Goal: Find specific page/section: Find specific page/section

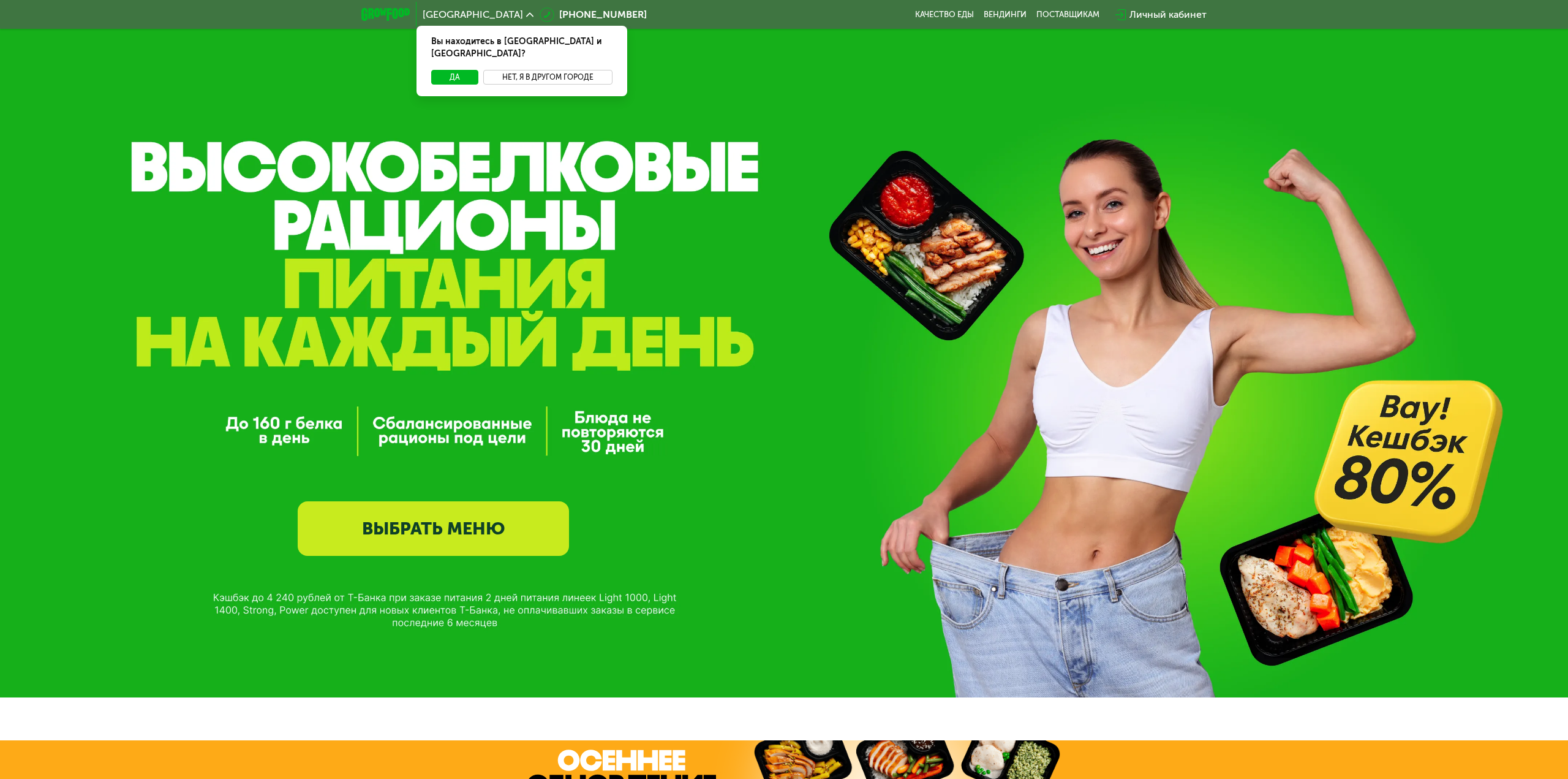
click at [530, 69] on button "Нет, я в другом городе" at bounding box center [547, 76] width 129 height 15
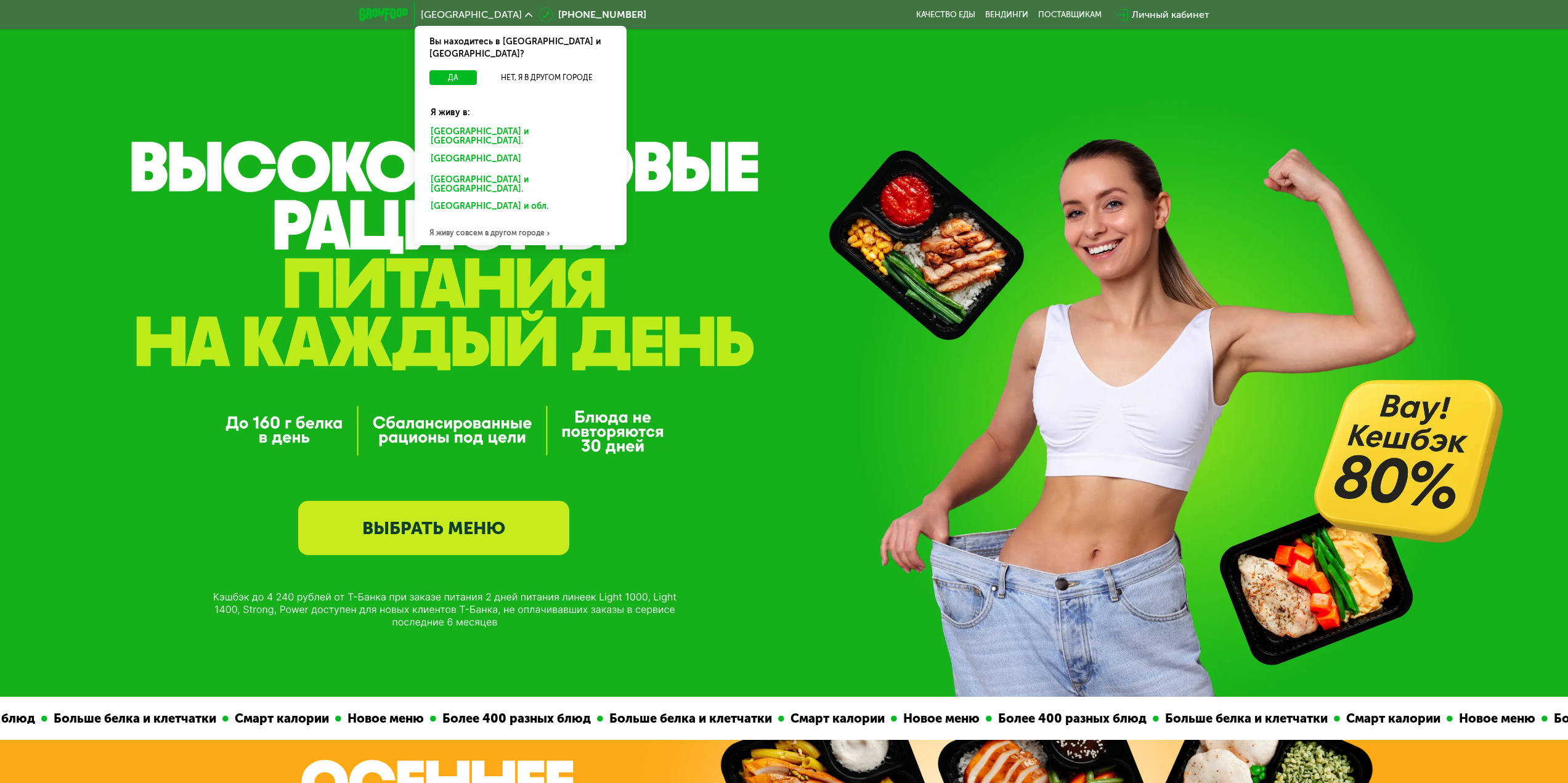
click at [451, 151] on div "[GEOGRAPHIC_DATA]" at bounding box center [518, 161] width 192 height 20
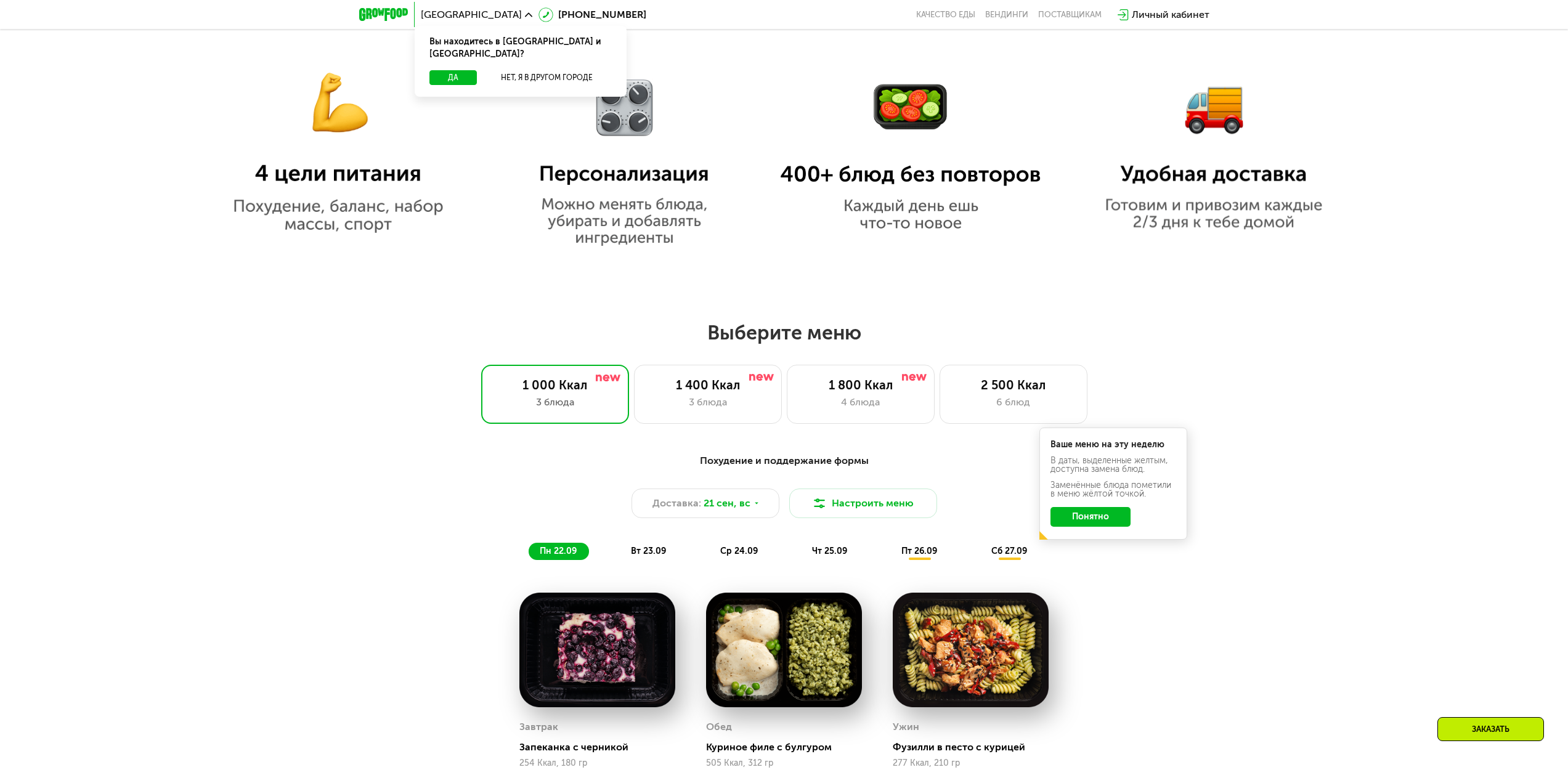
scroll to position [1047, 0]
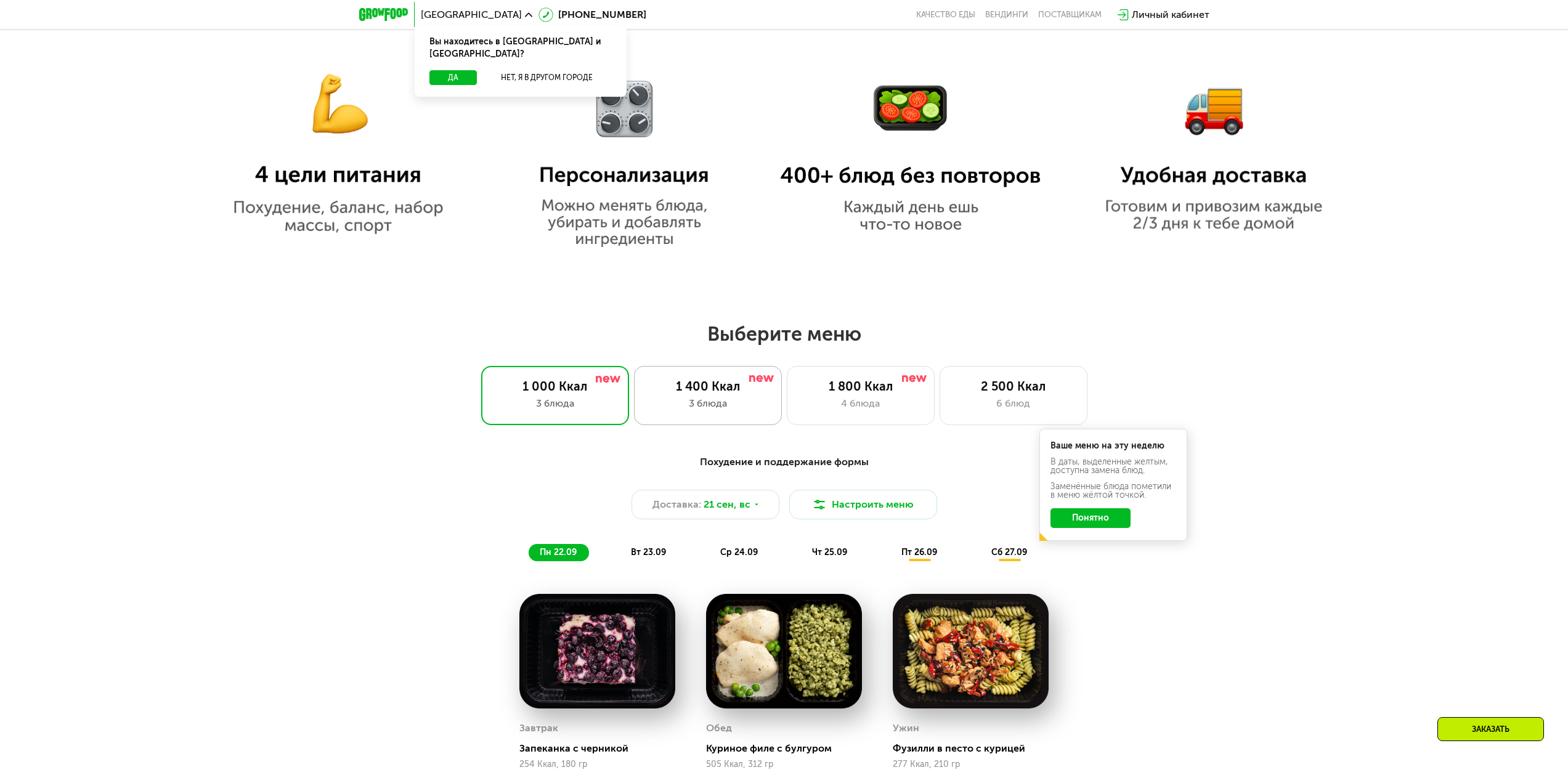
click at [710, 404] on div "3 блюда" at bounding box center [708, 403] width 122 height 15
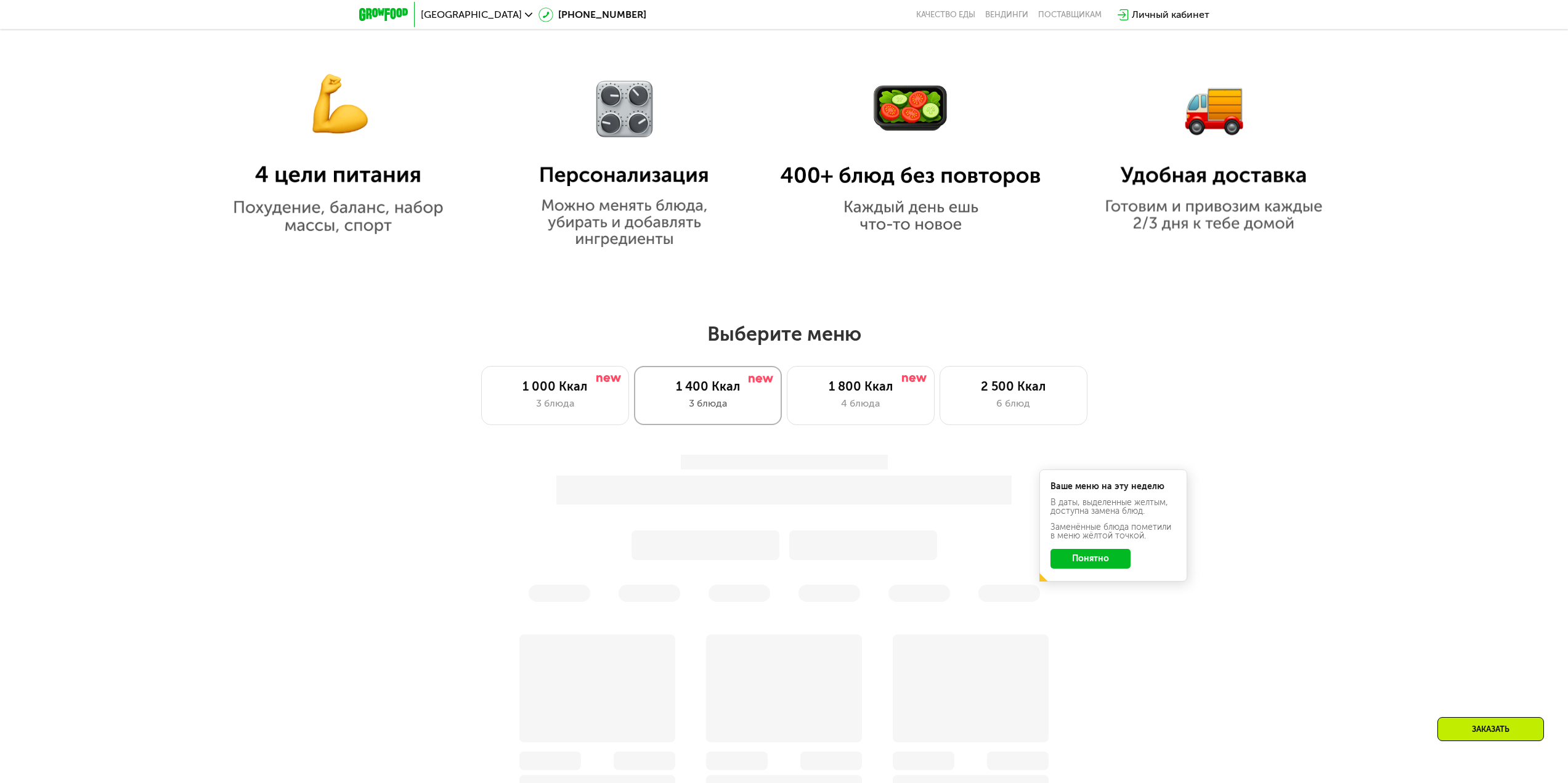
click at [850, 410] on div "4 блюда" at bounding box center [861, 403] width 122 height 15
drag, startPoint x: 554, startPoint y: 410, endPoint x: 643, endPoint y: 397, distance: 89.9
click at [554, 409] on div "3 блюда" at bounding box center [555, 403] width 122 height 15
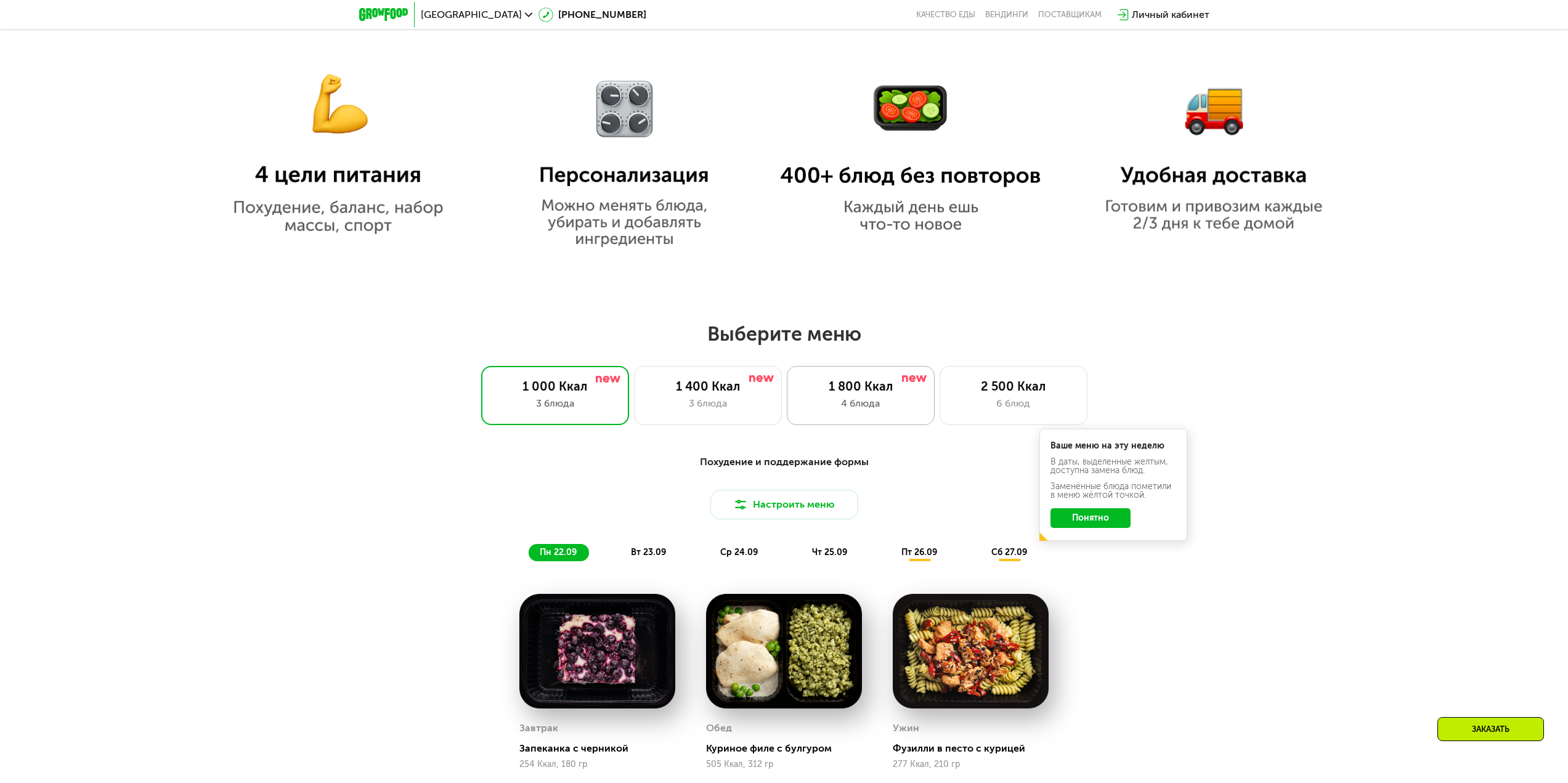
click at [899, 400] on div "4 блюда" at bounding box center [861, 403] width 122 height 15
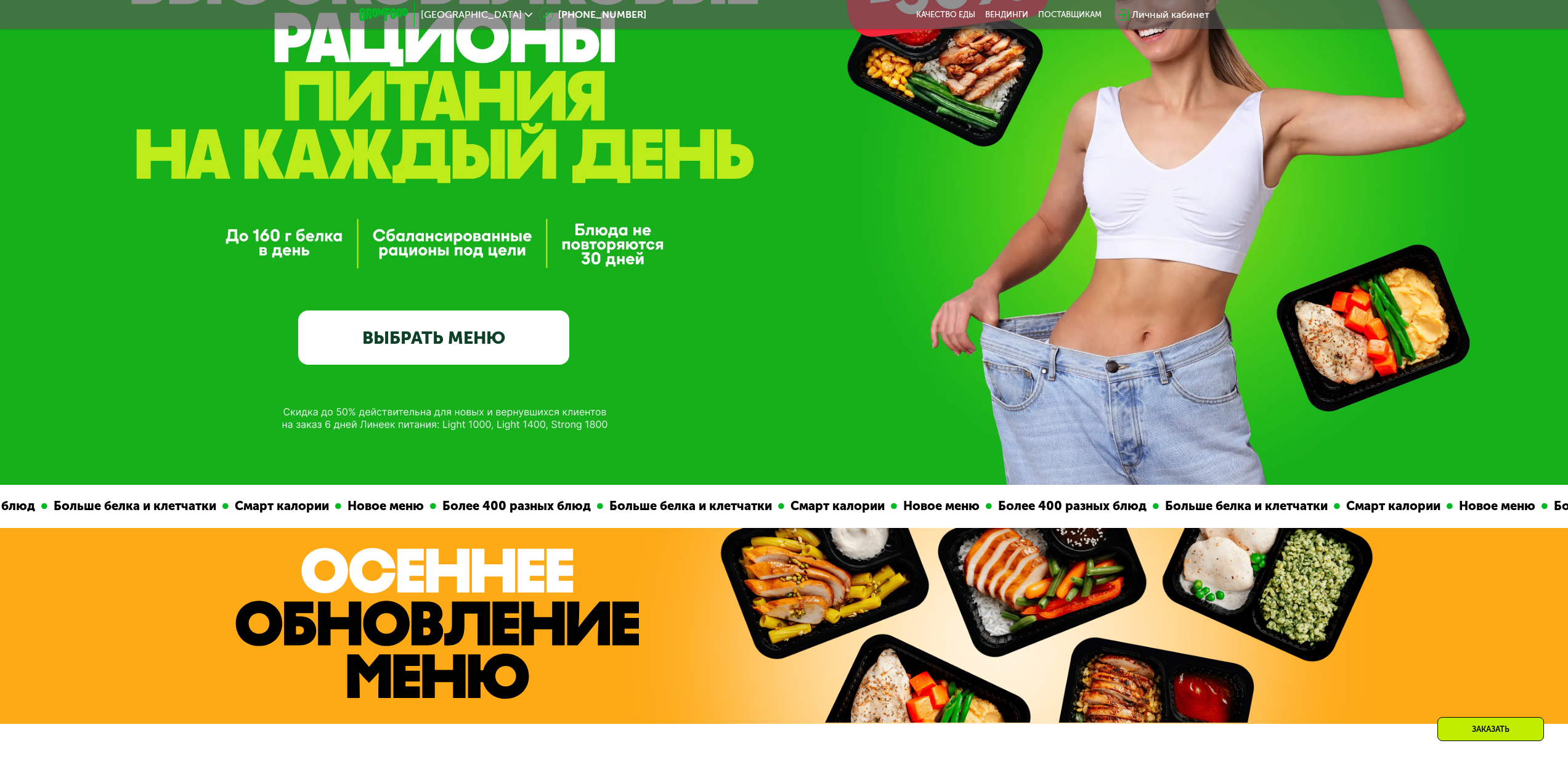
scroll to position [61, 0]
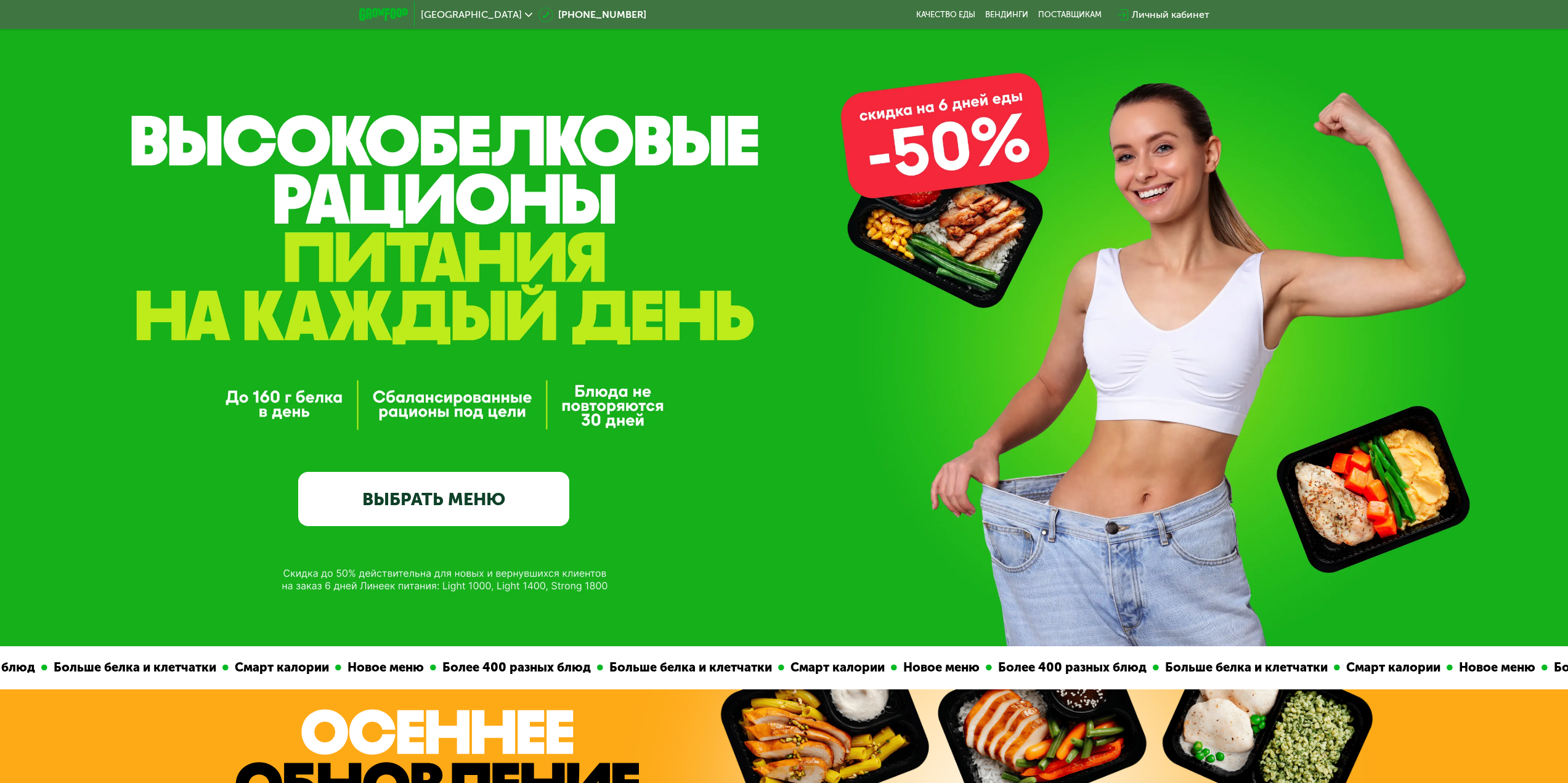
click at [457, 11] on div "[GEOGRAPHIC_DATA]" at bounding box center [476, 15] width 111 height 10
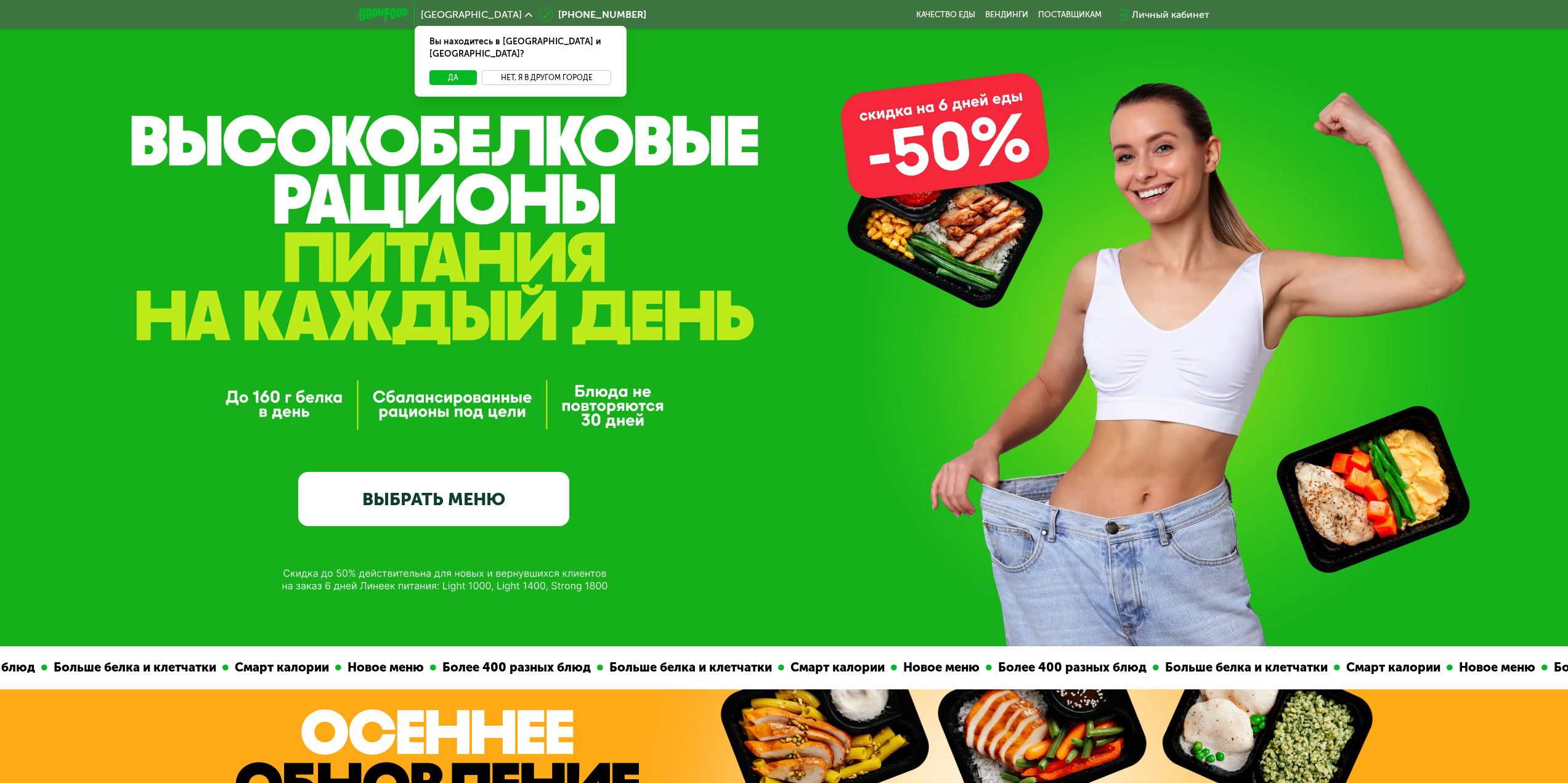
click at [523, 70] on button "Нет, я в другом городе" at bounding box center [547, 77] width 130 height 15
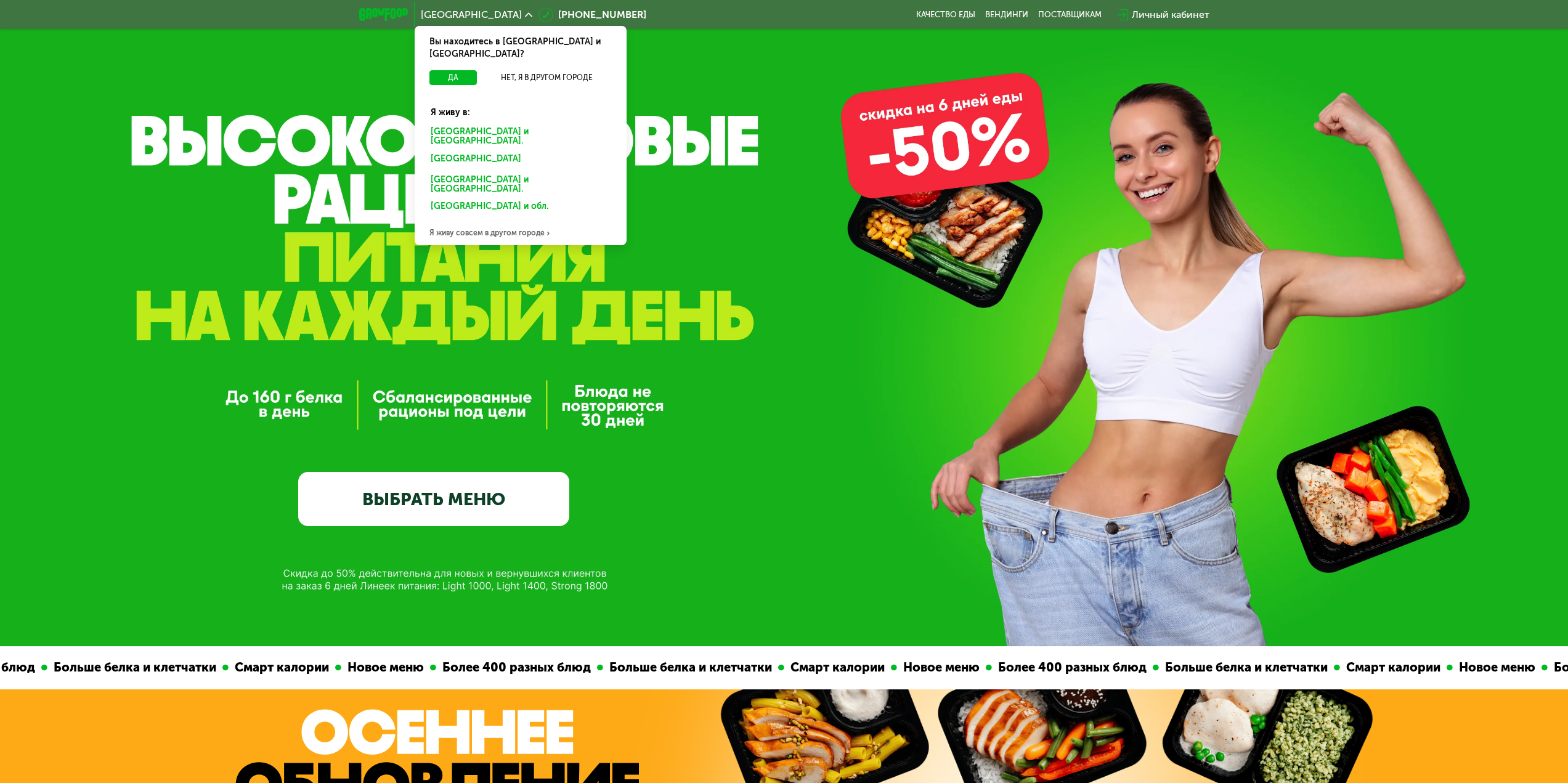
click at [449, 151] on div "[GEOGRAPHIC_DATA]" at bounding box center [518, 161] width 192 height 20
